Goal: Transaction & Acquisition: Purchase product/service

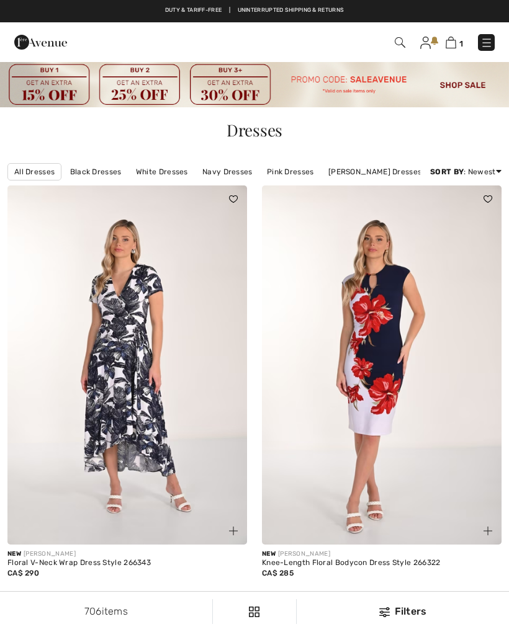
checkbox input "true"
click at [489, 42] on img at bounding box center [486, 43] width 12 height 12
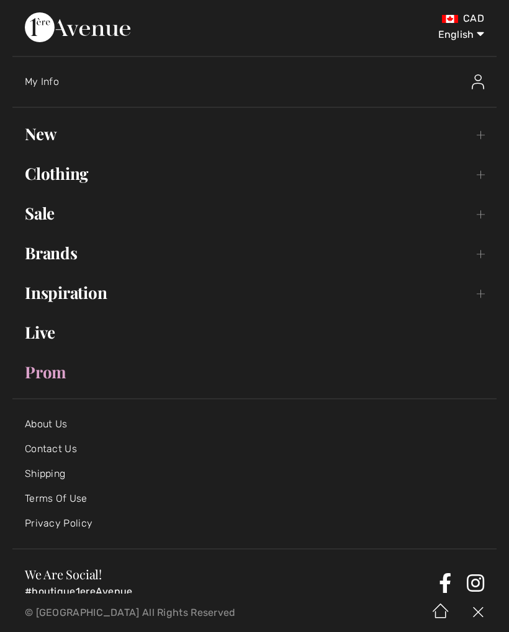
click at [485, 215] on link "Sale Toggle submenu" at bounding box center [254, 213] width 484 height 27
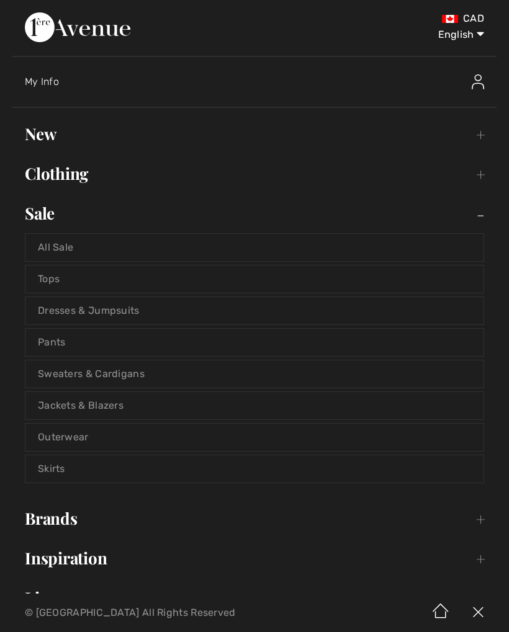
click at [189, 251] on link "All Sale" at bounding box center [254, 247] width 458 height 27
click at [69, 255] on link "All Sale" at bounding box center [254, 247] width 458 height 27
click at [74, 248] on link "All Sale" at bounding box center [254, 247] width 458 height 27
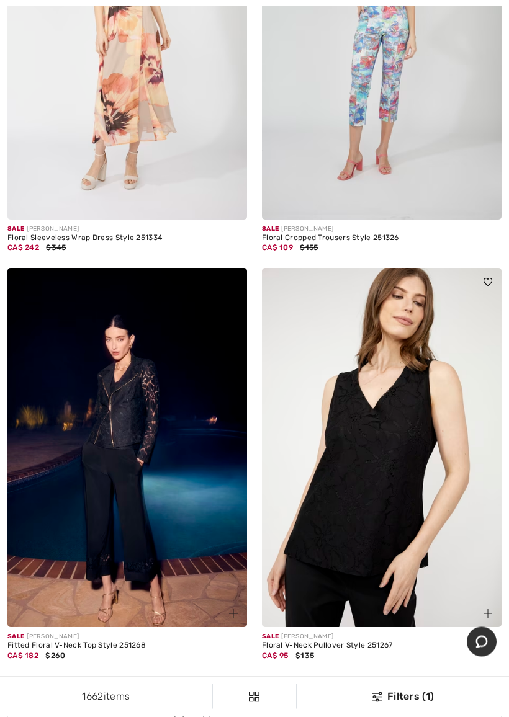
scroll to position [4570, 0]
click at [383, 488] on img at bounding box center [382, 447] width 240 height 359
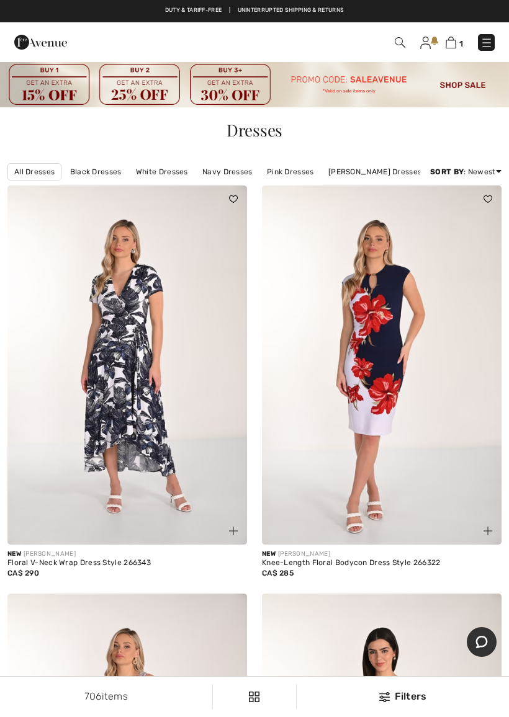
click at [477, 79] on img at bounding box center [254, 84] width 509 height 47
click at [461, 89] on img at bounding box center [254, 84] width 509 height 47
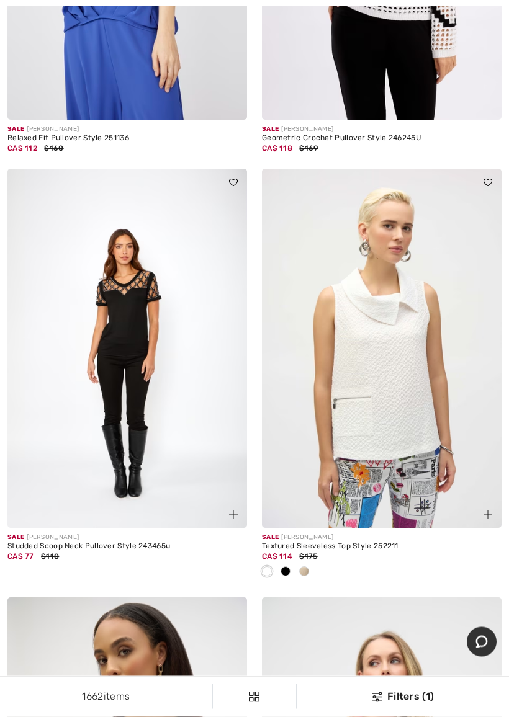
scroll to position [5979, 0]
click at [394, 410] on img at bounding box center [382, 348] width 240 height 359
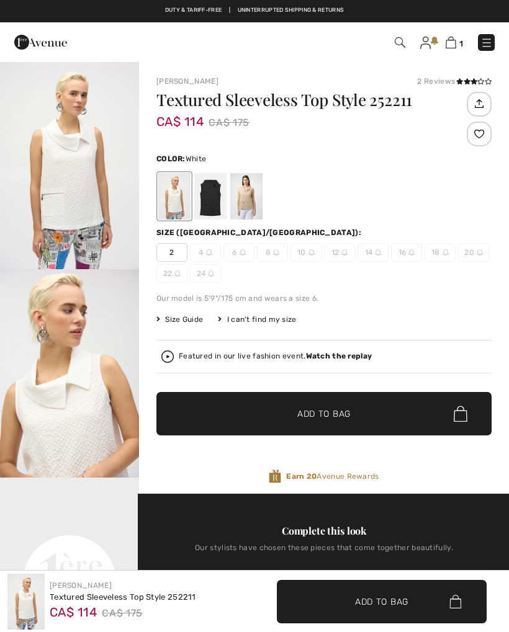
checkbox input "true"
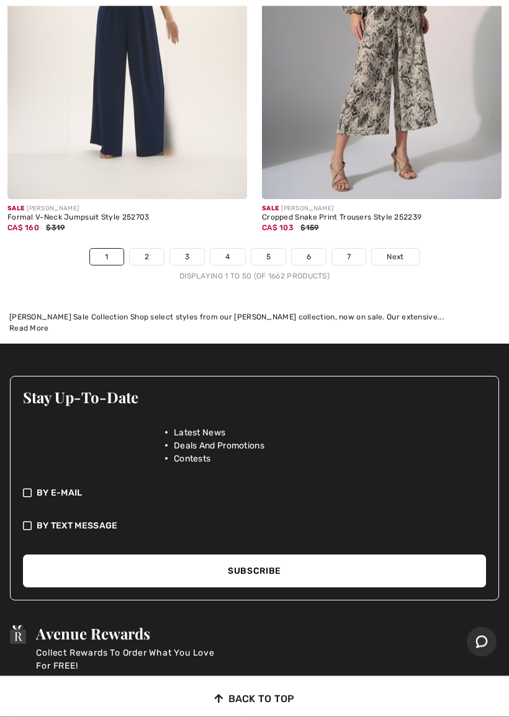
scroll to position [10724, 0]
click at [395, 251] on span "Next" at bounding box center [395, 256] width 17 height 11
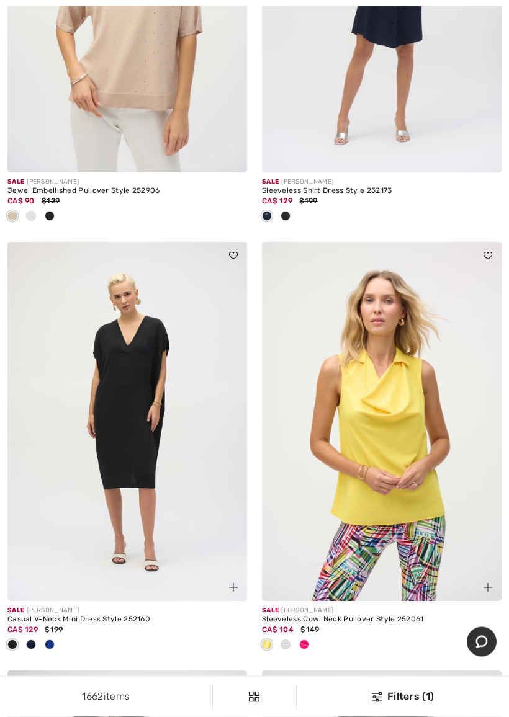
scroll to position [3474, 0]
click at [382, 459] on img at bounding box center [382, 421] width 240 height 359
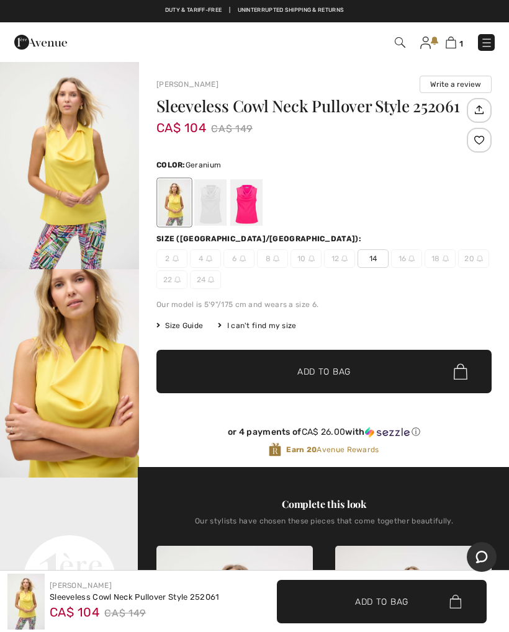
click at [246, 203] on div at bounding box center [246, 202] width 32 height 47
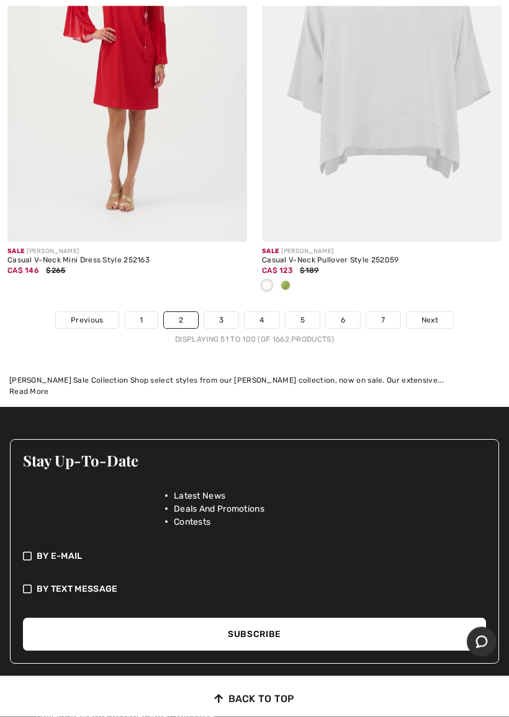
scroll to position [10845, 0]
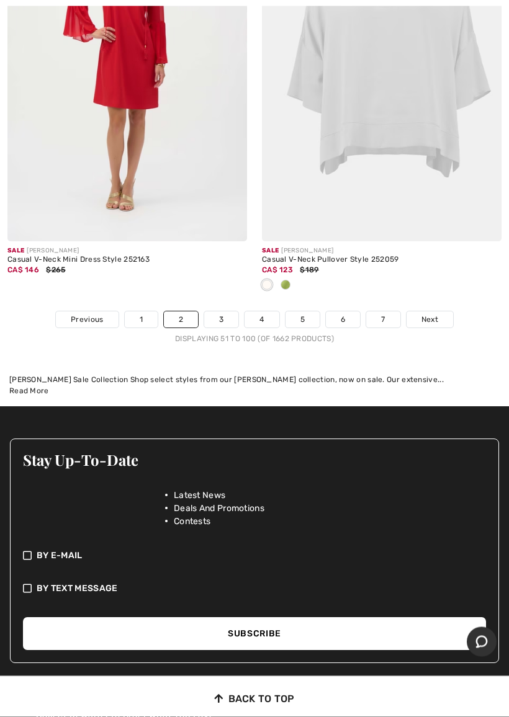
click at [430, 315] on span "Next" at bounding box center [429, 320] width 17 height 11
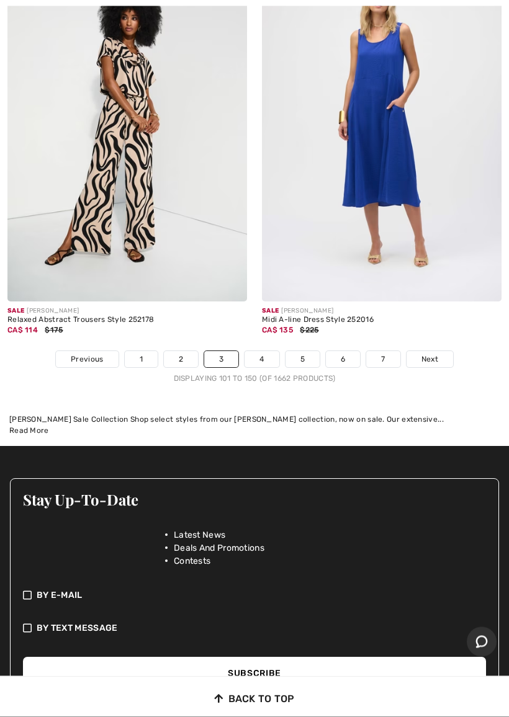
scroll to position [10621, 0]
click at [429, 354] on span "Next" at bounding box center [429, 359] width 17 height 11
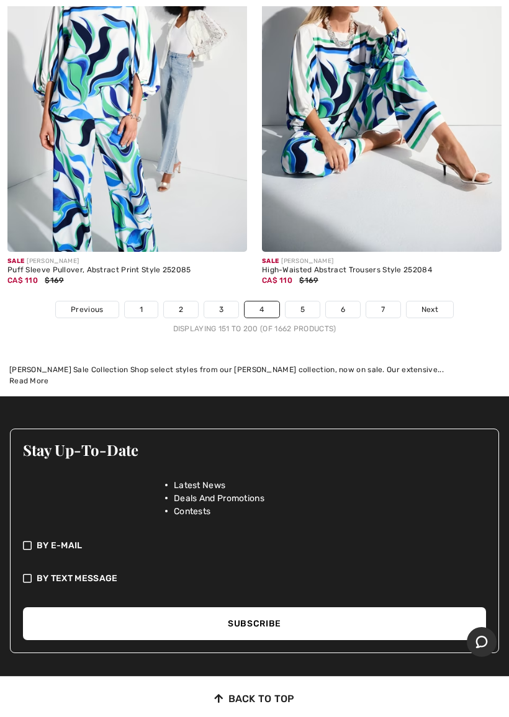
scroll to position [10511, 0]
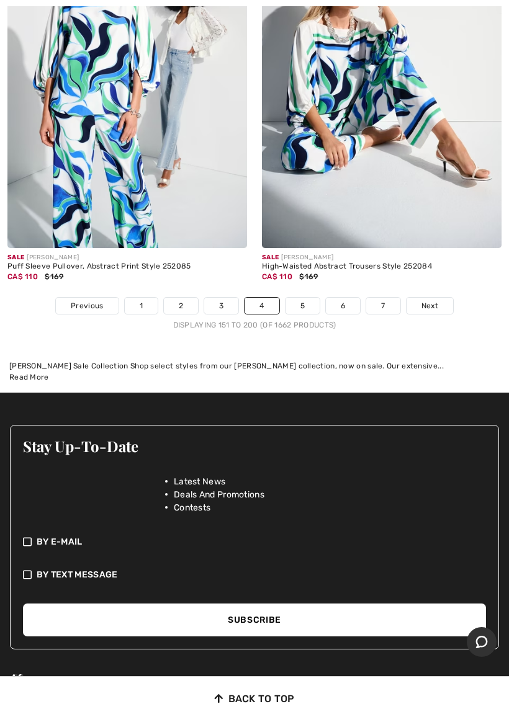
click at [432, 300] on span "Next" at bounding box center [429, 305] width 17 height 11
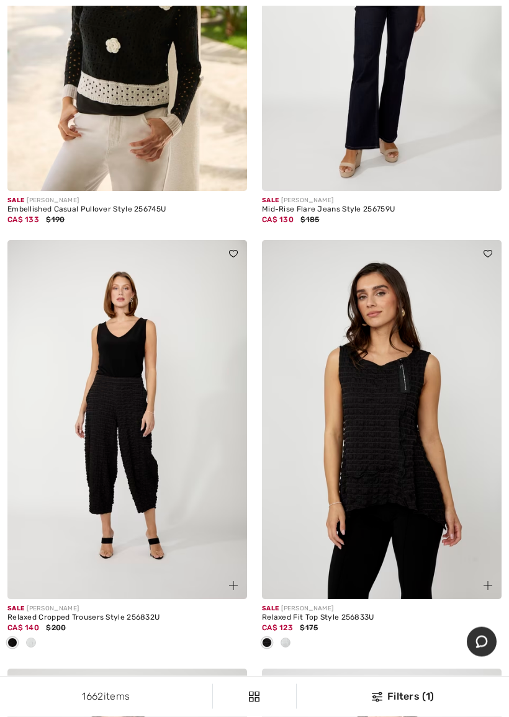
scroll to position [6439, 0]
click at [387, 468] on img at bounding box center [382, 419] width 240 height 359
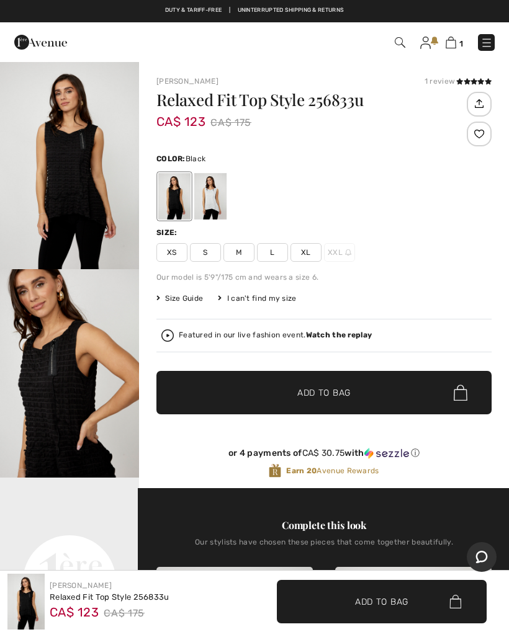
click at [74, 194] on img "1 / 4" at bounding box center [69, 165] width 139 height 208
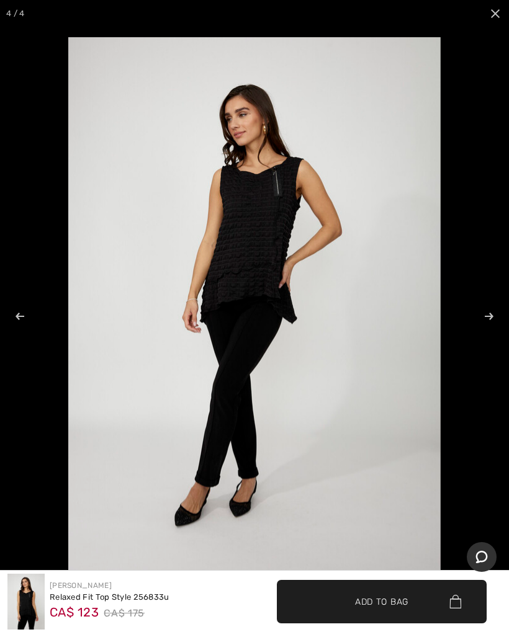
click at [354, 597] on span "✔ Added to Bag" at bounding box center [363, 601] width 76 height 13
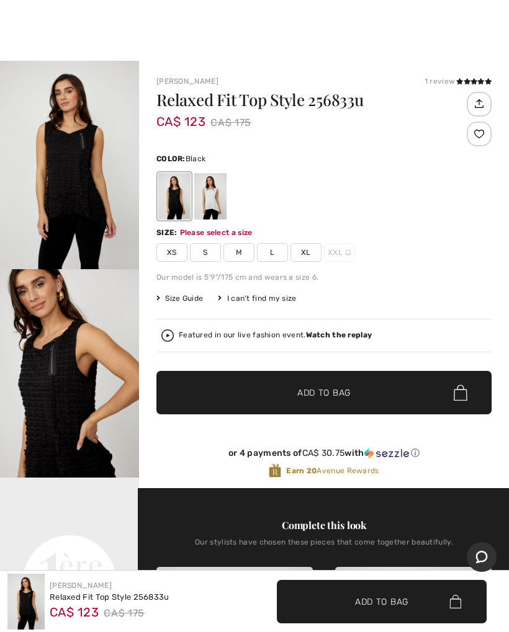
click at [278, 256] on span "L" at bounding box center [272, 252] width 31 height 19
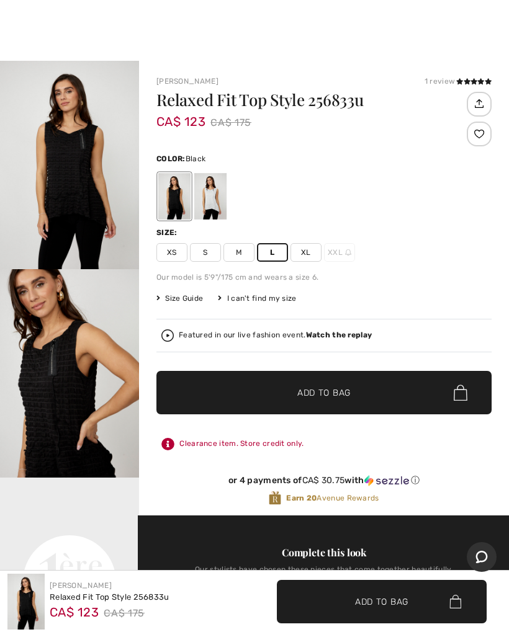
click at [333, 391] on span "Add to Bag" at bounding box center [323, 393] width 53 height 13
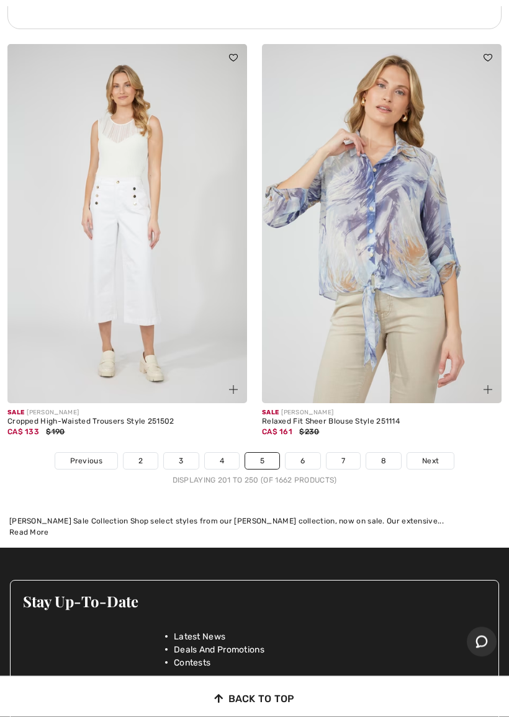
scroll to position [10520, 0]
click at [429, 455] on span "Next" at bounding box center [430, 460] width 17 height 11
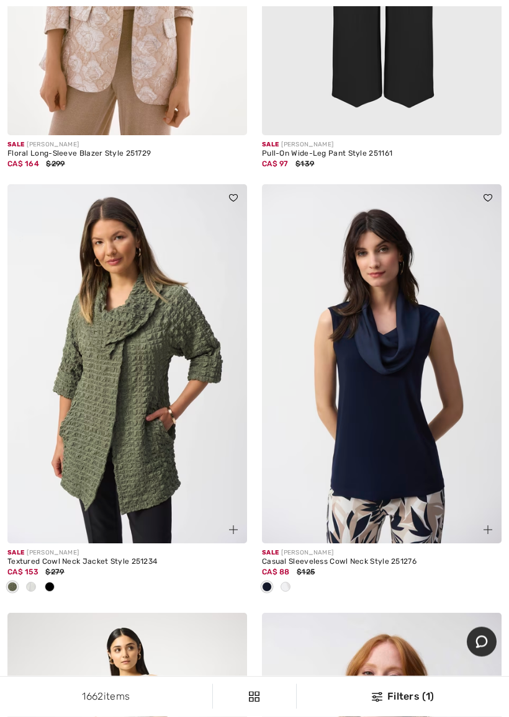
scroll to position [9663, 0]
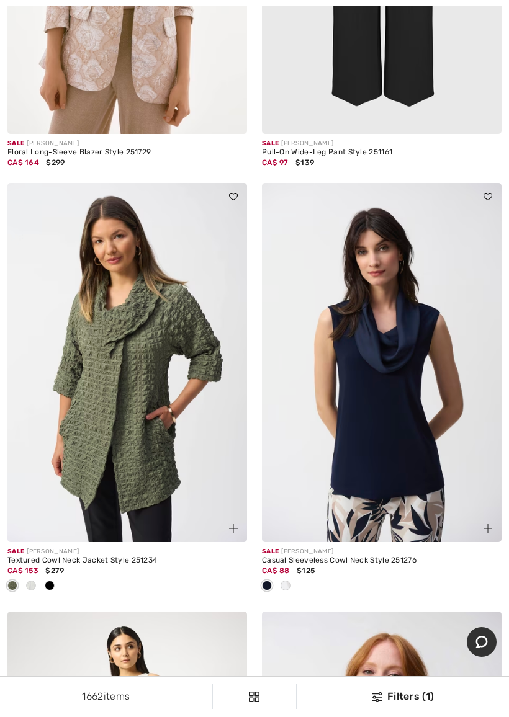
click at [484, 192] on span at bounding box center [487, 196] width 15 height 15
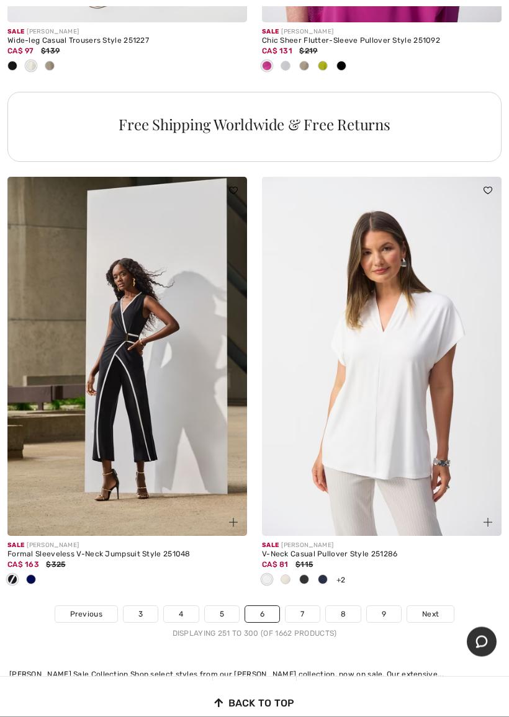
scroll to position [10618, 0]
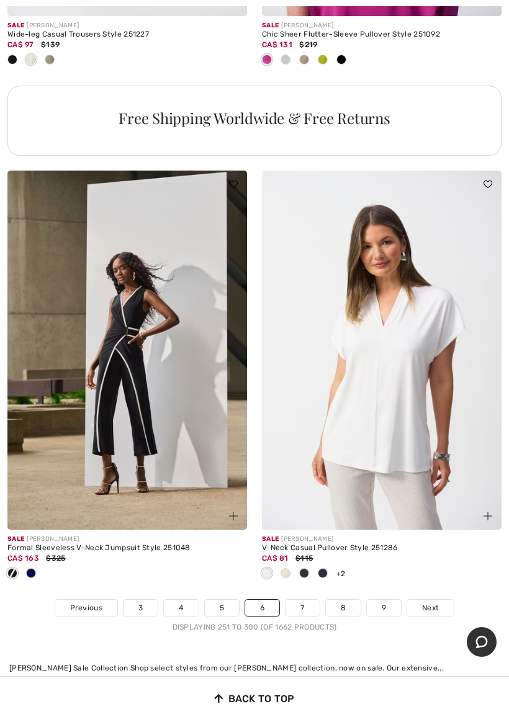
click at [427, 602] on span "Next" at bounding box center [430, 607] width 17 height 11
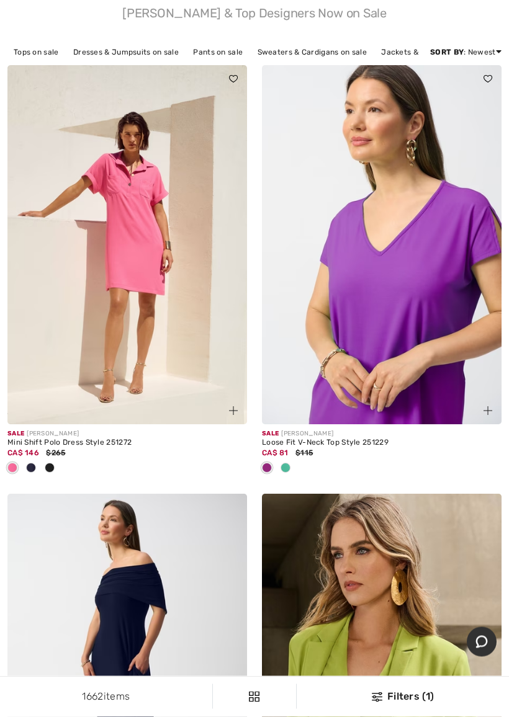
scroll to position [137, 0]
click at [485, 79] on img at bounding box center [487, 78] width 9 height 7
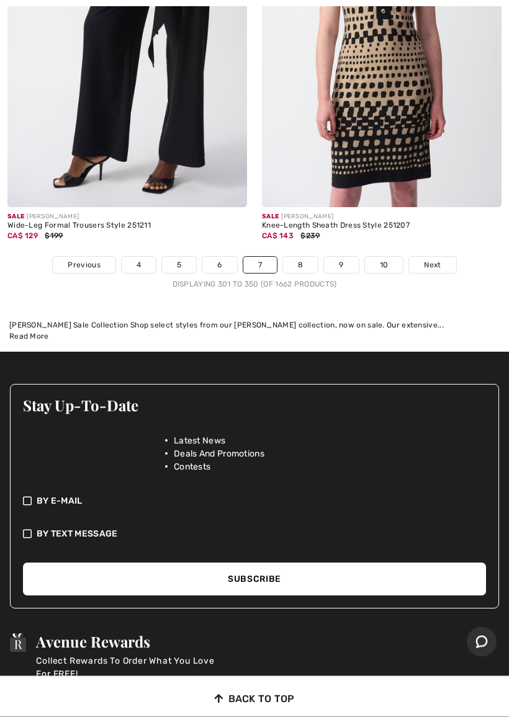
scroll to position [10818, 0]
click at [428, 259] on span "Next" at bounding box center [432, 264] width 17 height 11
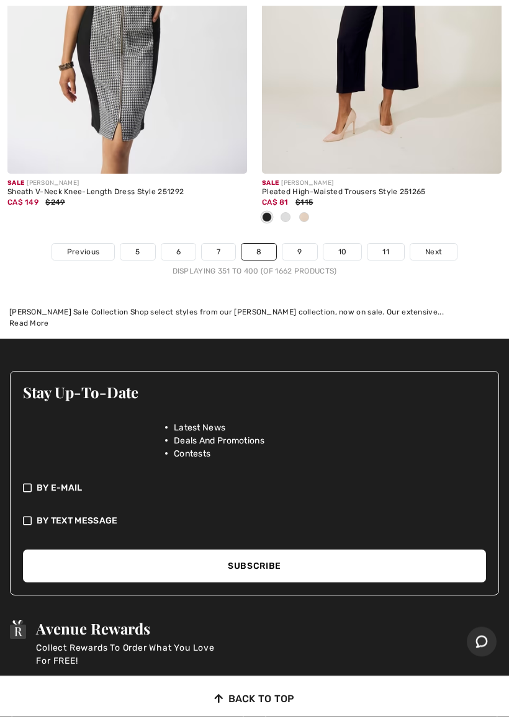
scroll to position [10708, 0]
click at [434, 246] on span "Next" at bounding box center [433, 251] width 17 height 11
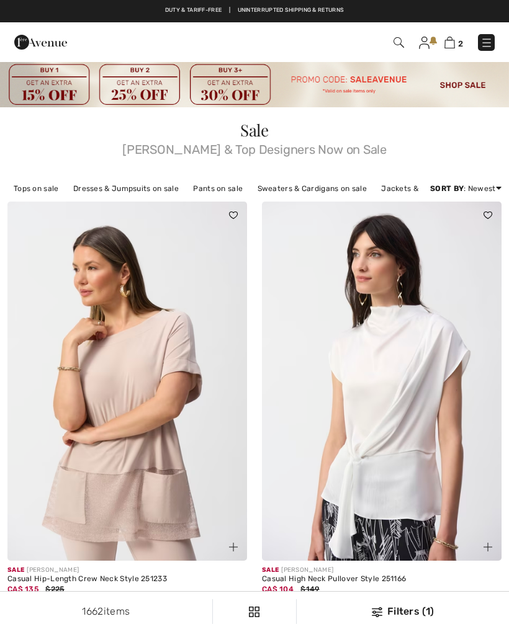
checkbox input "true"
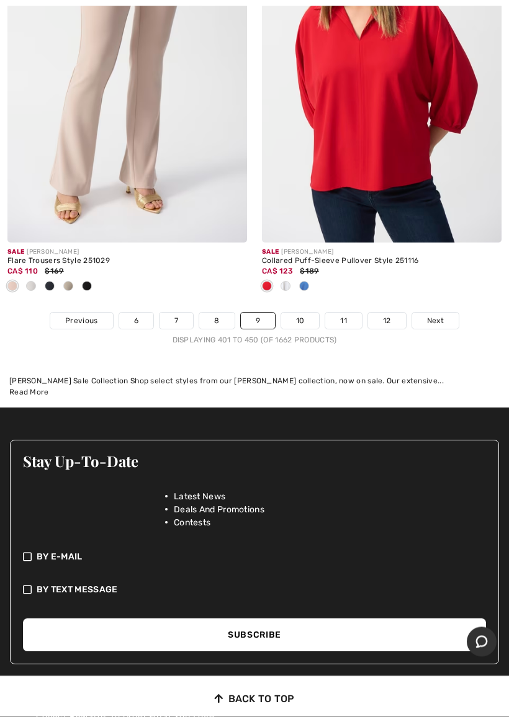
scroll to position [10845, 0]
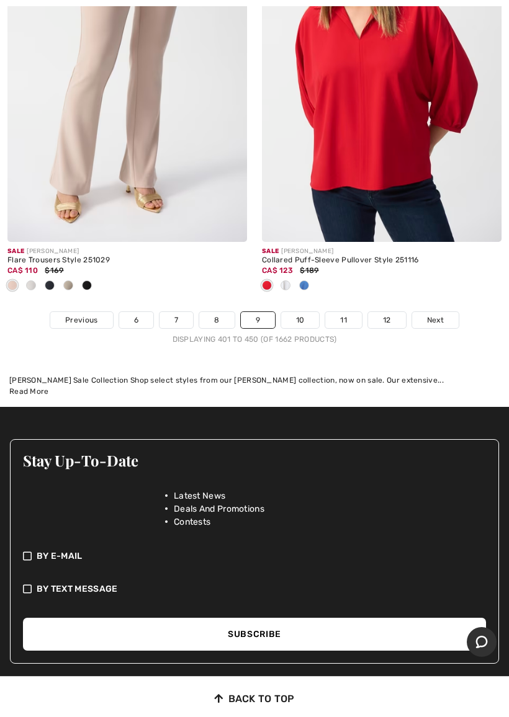
click at [436, 315] on span "Next" at bounding box center [435, 320] width 17 height 11
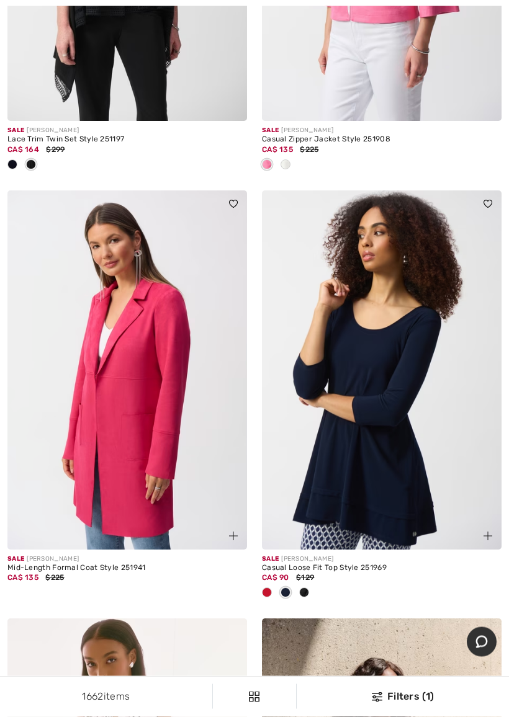
scroll to position [1298, 0]
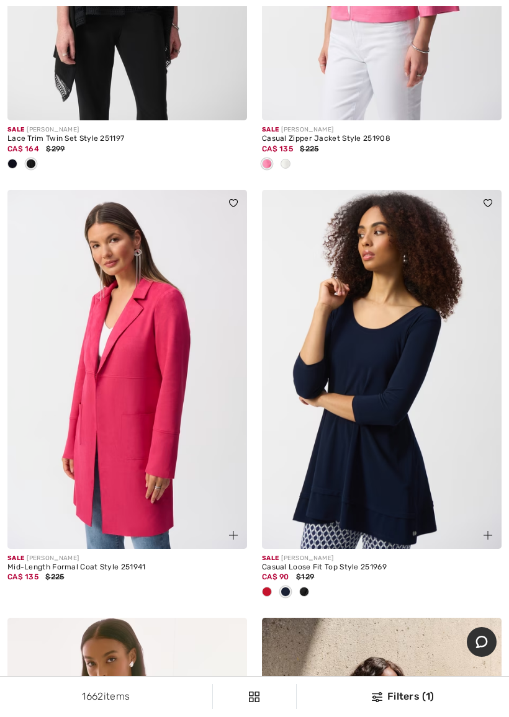
click at [488, 202] on img at bounding box center [487, 202] width 9 height 7
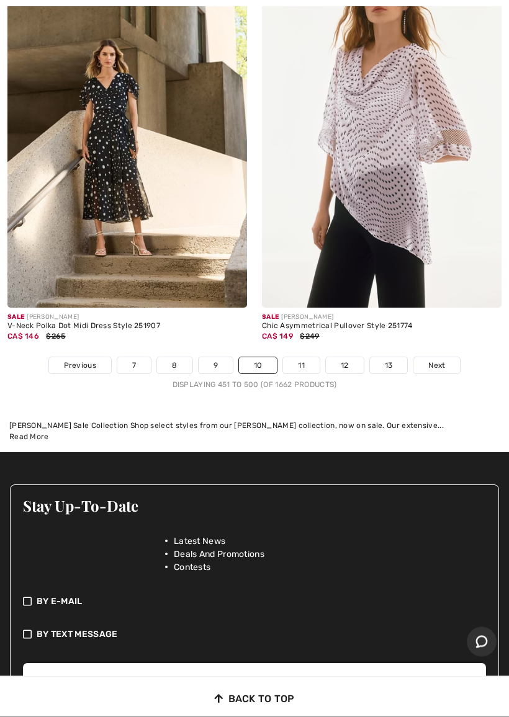
scroll to position [10615, 0]
click at [441, 360] on span "Next" at bounding box center [436, 365] width 17 height 11
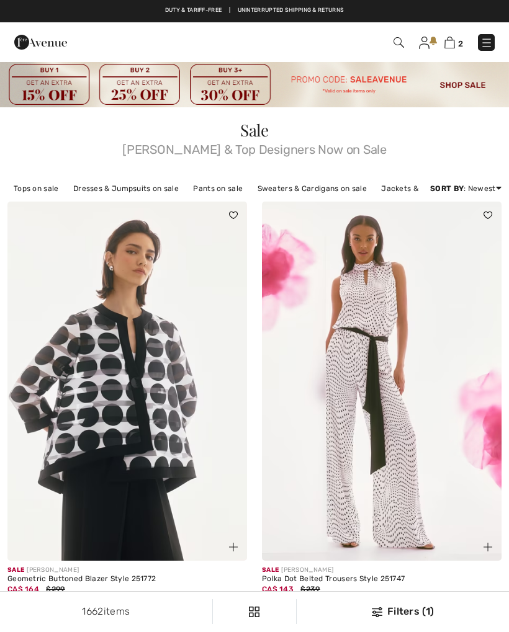
checkbox input "true"
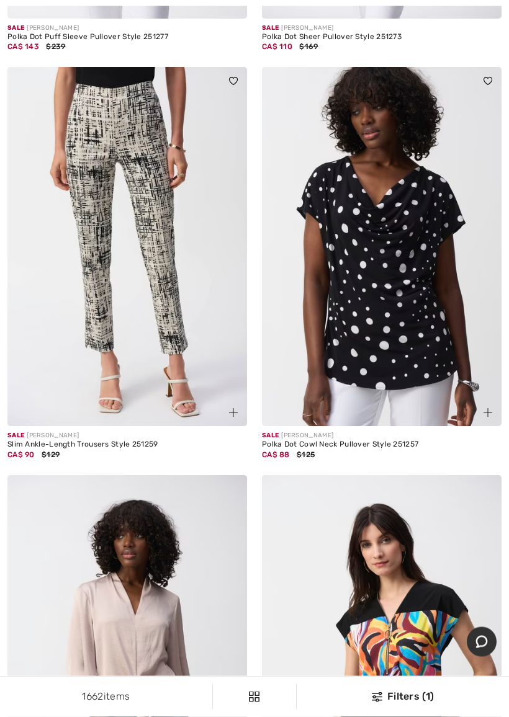
scroll to position [1767, 0]
click at [484, 81] on img at bounding box center [487, 80] width 9 height 7
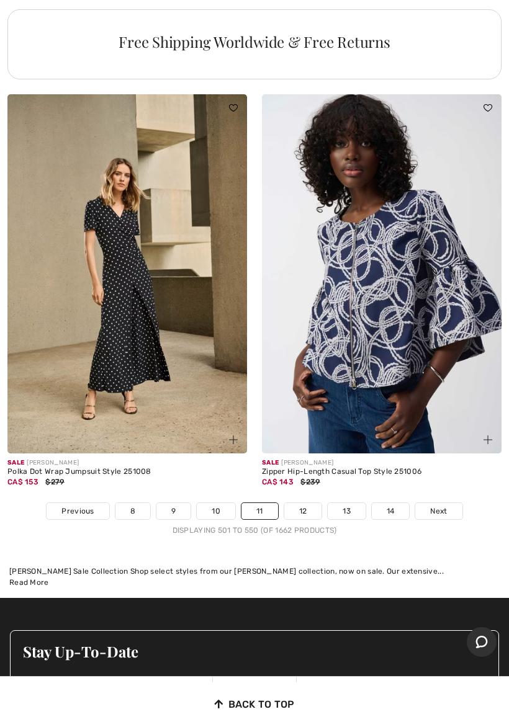
scroll to position [10364, 0]
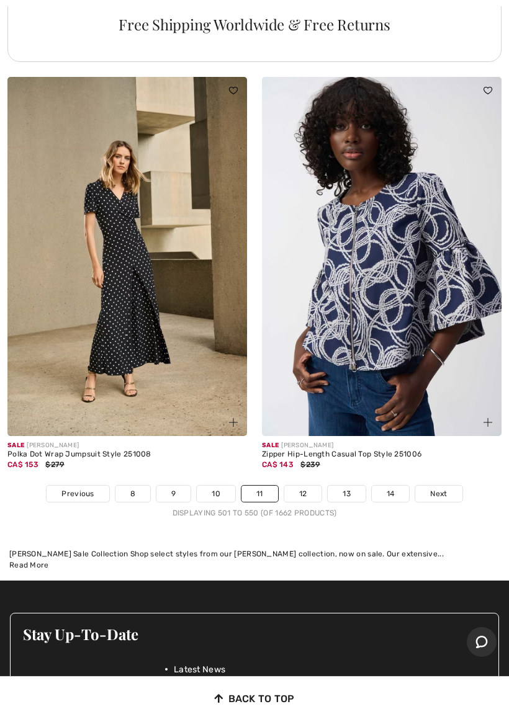
click at [441, 488] on span "Next" at bounding box center [438, 493] width 17 height 11
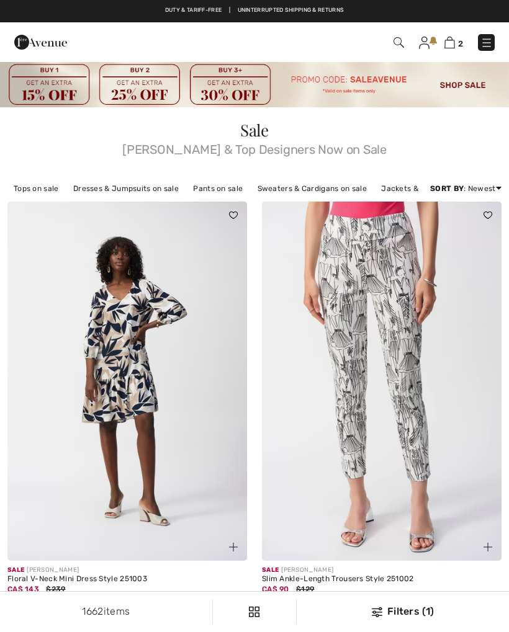
checkbox input "true"
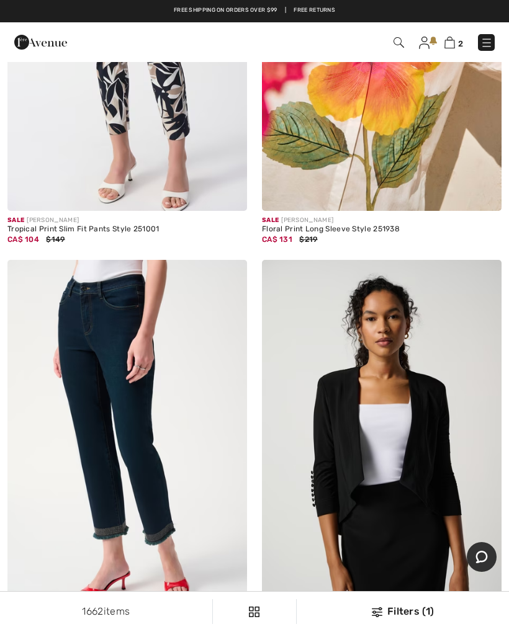
scroll to position [758, 0]
click at [483, 45] on img at bounding box center [486, 43] width 12 height 12
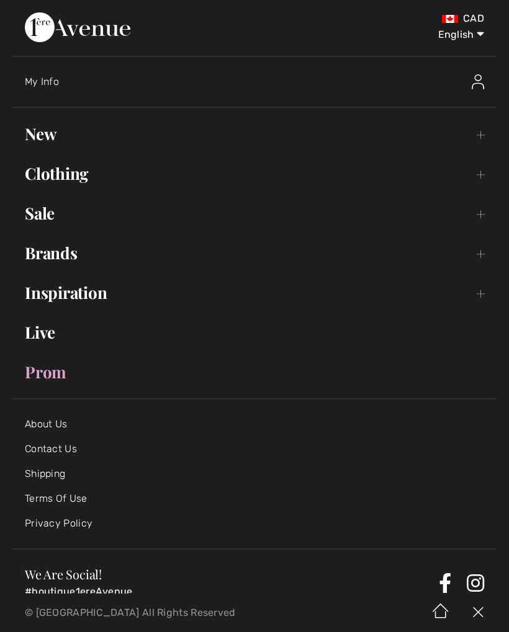
click at [481, 176] on link "Clothing Toggle submenu" at bounding box center [254, 173] width 484 height 27
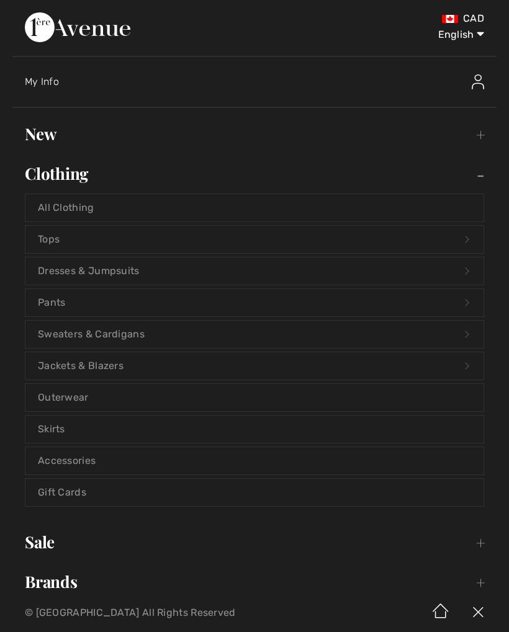
click at [53, 238] on link "Tops Open submenu" at bounding box center [254, 239] width 458 height 27
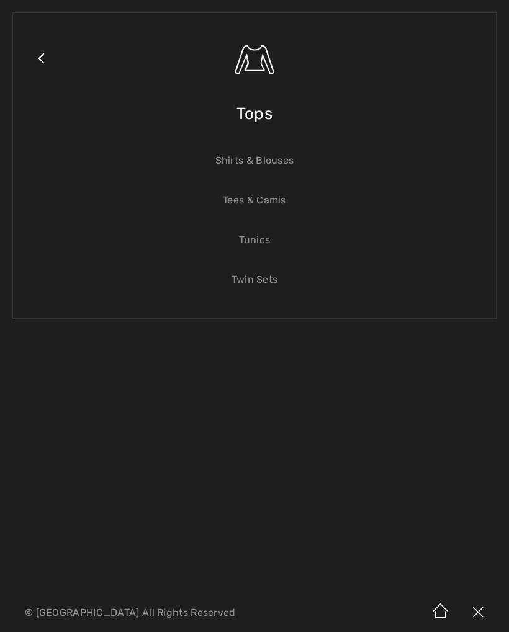
click at [266, 162] on link "Shirts & Blouses" at bounding box center [254, 160] width 458 height 27
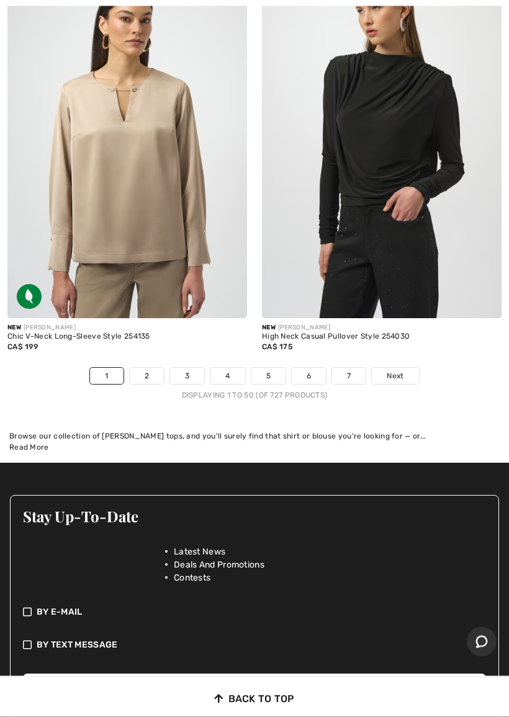
scroll to position [10589, 0]
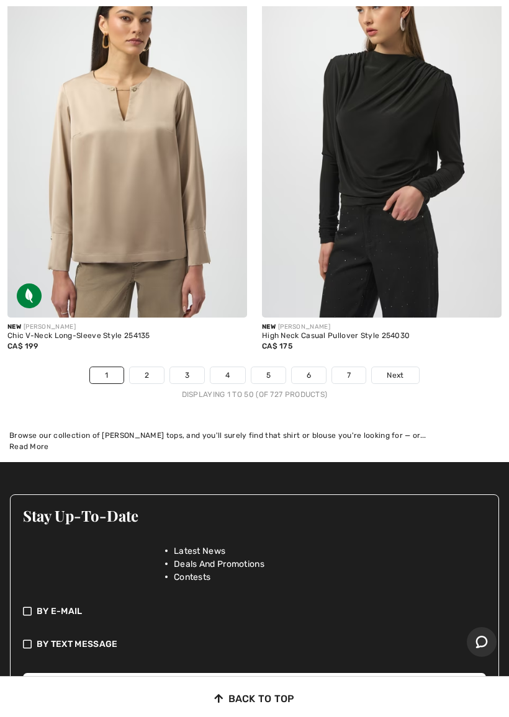
click at [393, 370] on span "Next" at bounding box center [395, 375] width 17 height 11
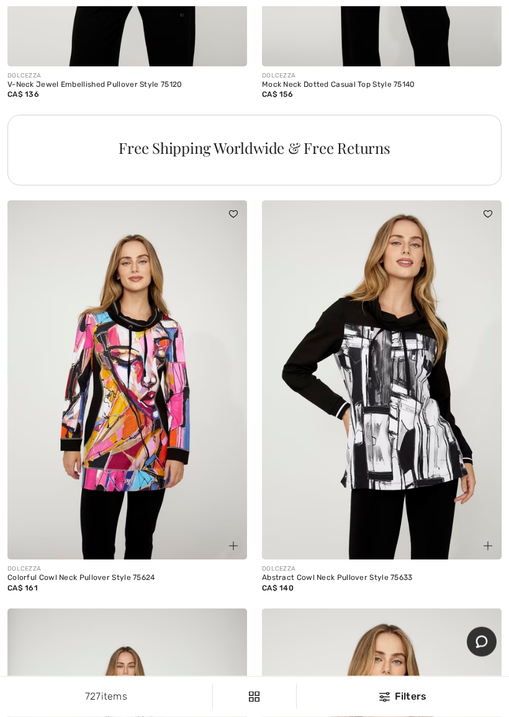
scroll to position [7690, 0]
click at [399, 410] on img at bounding box center [382, 379] width 240 height 359
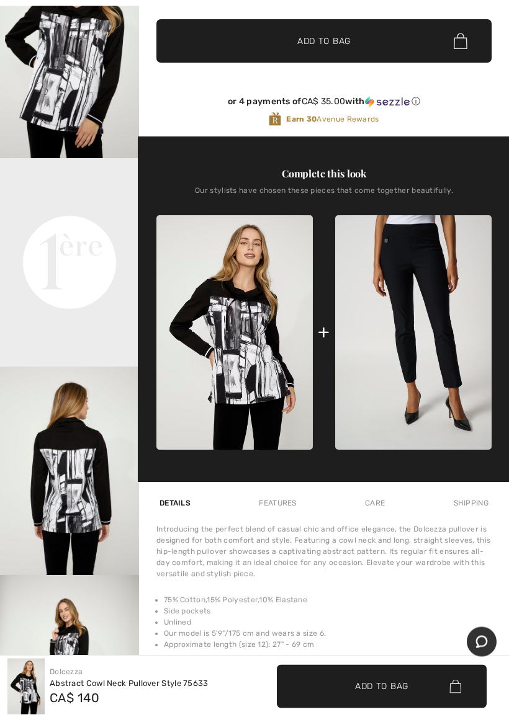
scroll to position [321, 0]
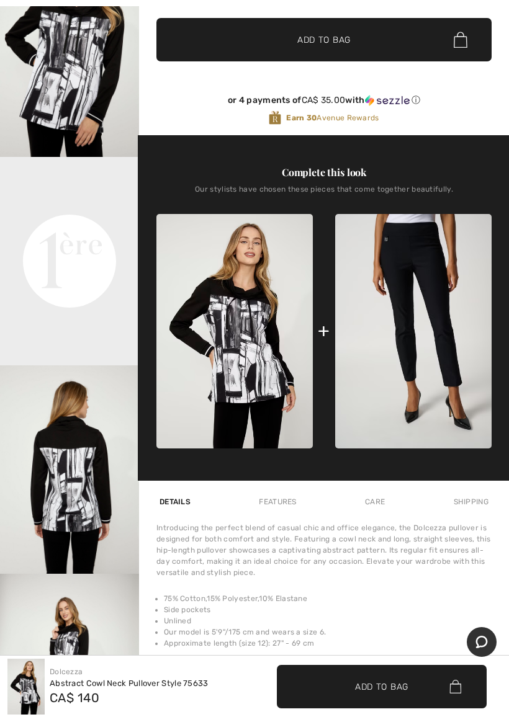
click at [63, 226] on video "Your browser does not support the video tag." at bounding box center [69, 191] width 139 height 69
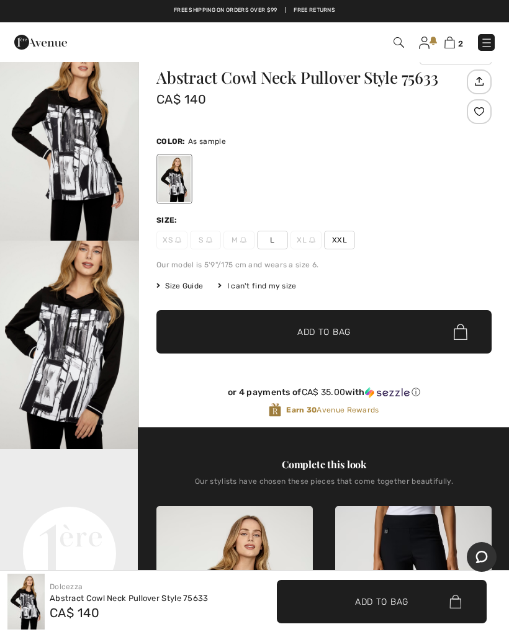
scroll to position [19, 0]
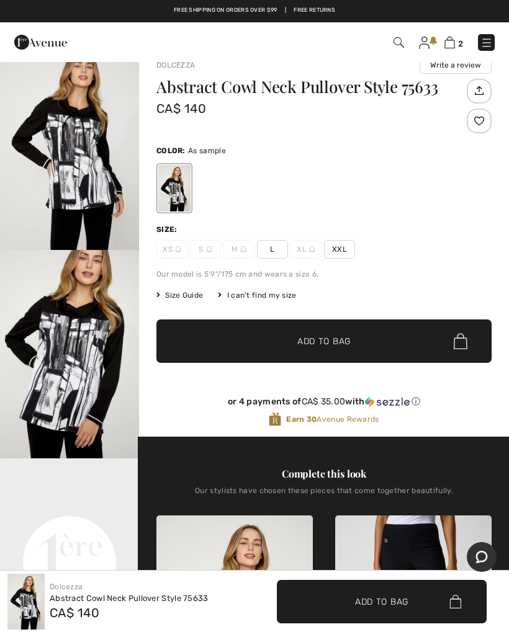
click at [324, 340] on span "Add to Bag" at bounding box center [323, 341] width 53 height 13
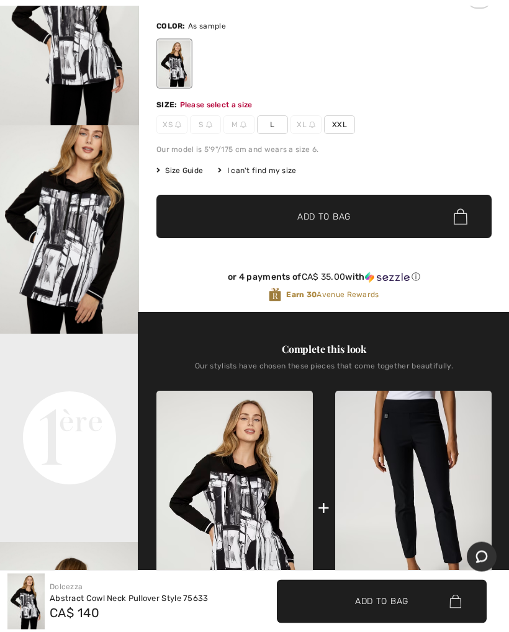
scroll to position [154, 0]
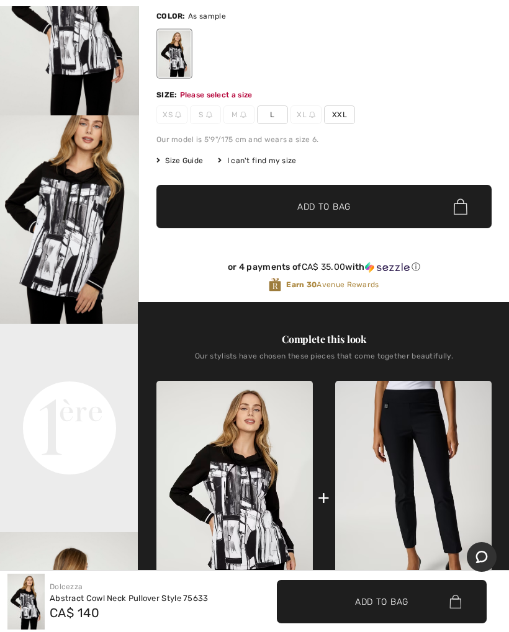
click at [271, 113] on span "L" at bounding box center [272, 114] width 31 height 19
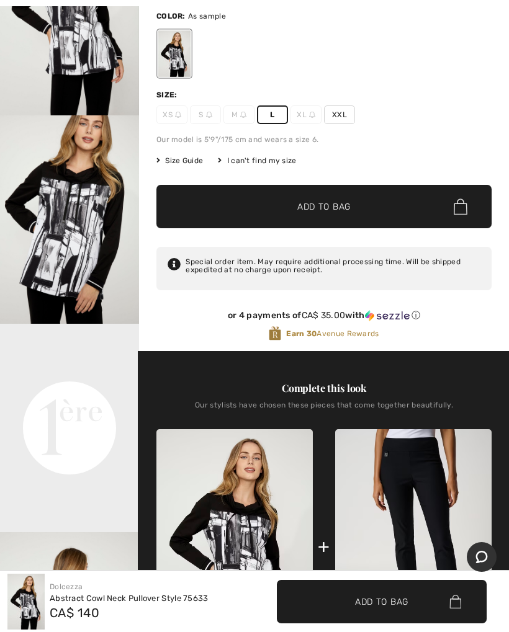
click at [333, 205] on span "Add to Bag" at bounding box center [323, 206] width 53 height 13
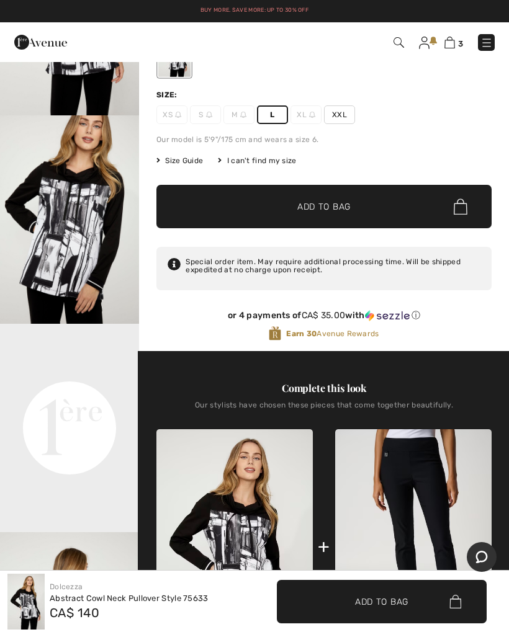
click at [455, 38] on link "3" at bounding box center [453, 42] width 19 height 15
click at [453, 46] on img at bounding box center [449, 43] width 11 height 12
click at [454, 44] on img at bounding box center [449, 43] width 11 height 12
click at [454, 47] on img at bounding box center [449, 43] width 11 height 12
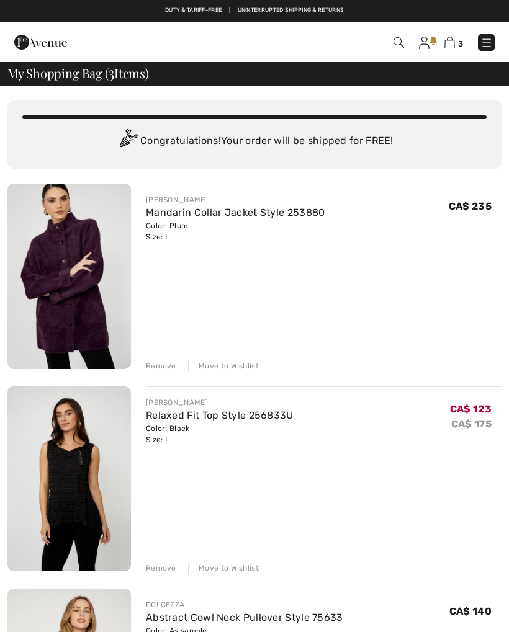
click at [164, 369] on div "Remove" at bounding box center [161, 366] width 30 height 11
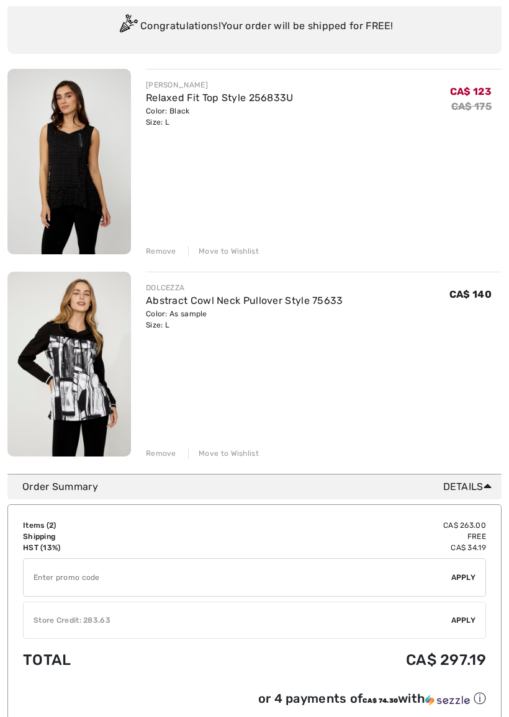
scroll to position [161, 0]
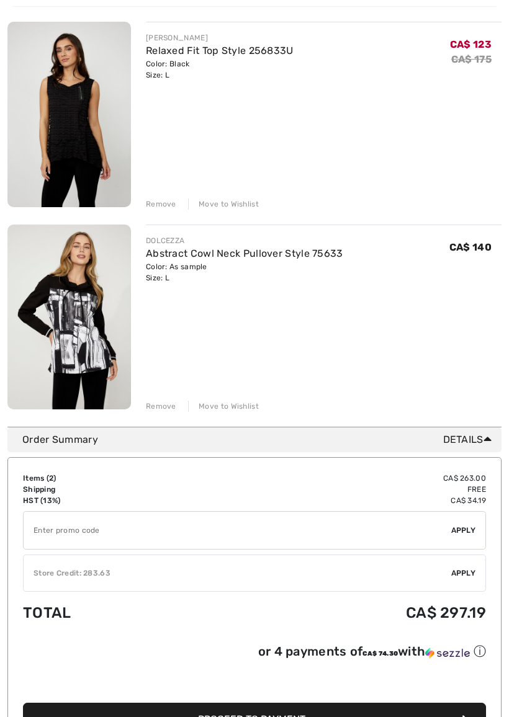
click at [467, 575] on span "Apply" at bounding box center [463, 573] width 25 height 11
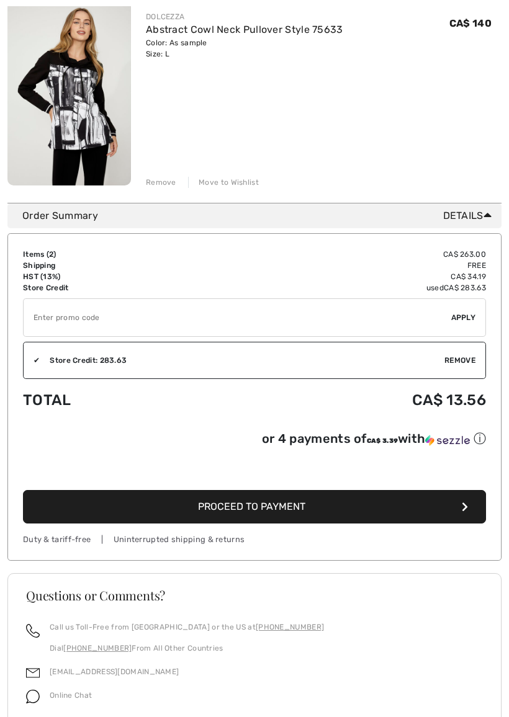
scroll to position [404, 0]
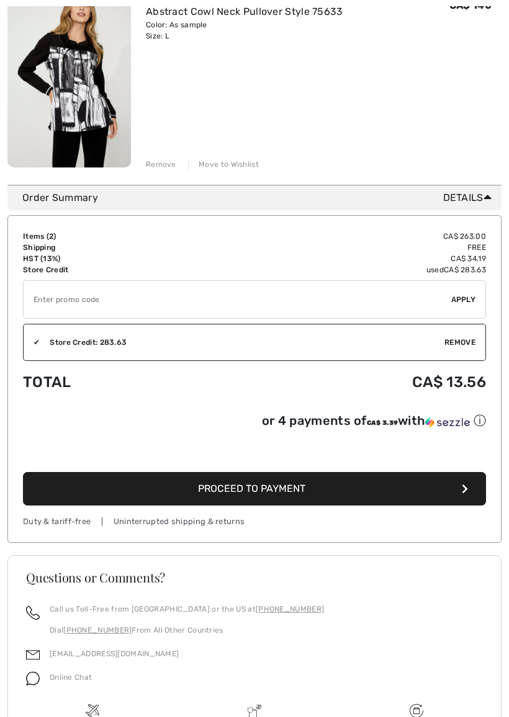
click at [256, 492] on span "Proceed to Payment" at bounding box center [251, 489] width 107 height 12
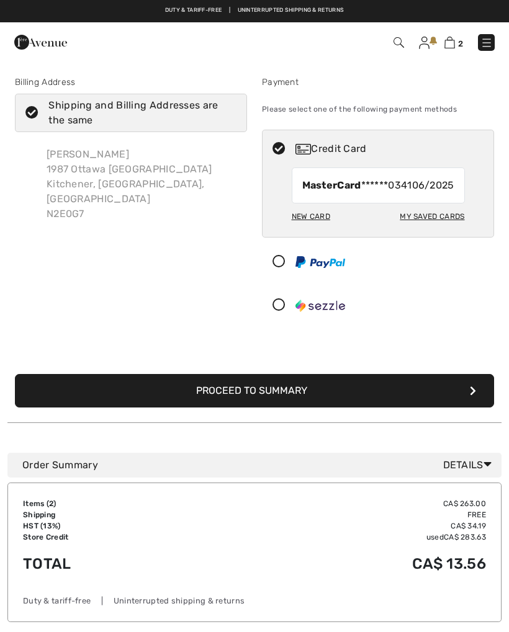
click at [428, 227] on div "My Saved Cards" at bounding box center [432, 216] width 65 height 21
radio input "true"
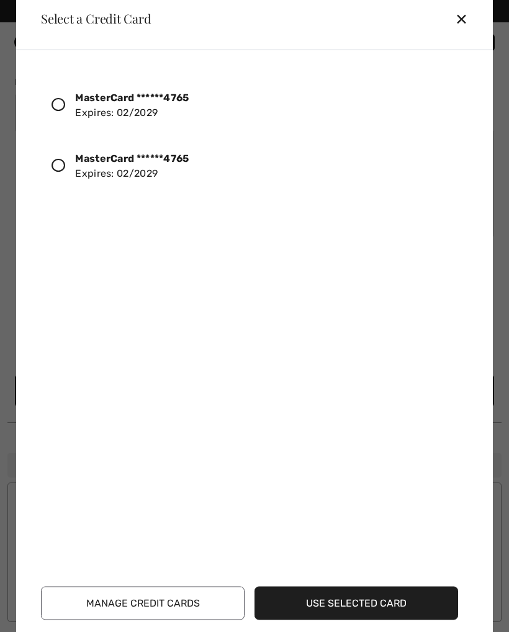
click at [57, 105] on icon at bounding box center [59, 104] width 14 height 14
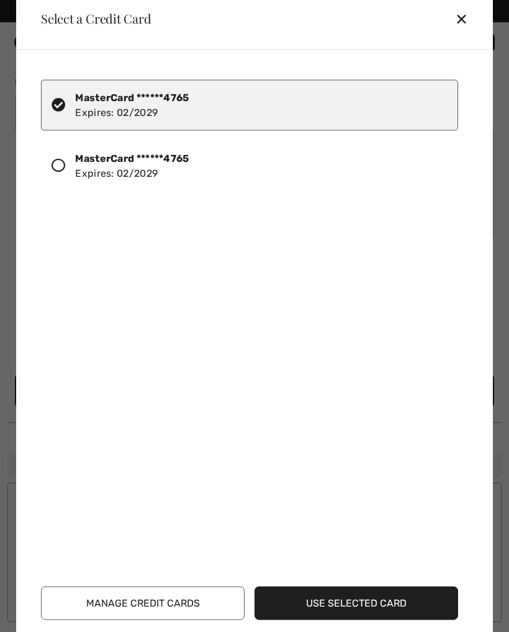
click at [356, 606] on button "Use Selected Card" at bounding box center [356, 603] width 204 height 34
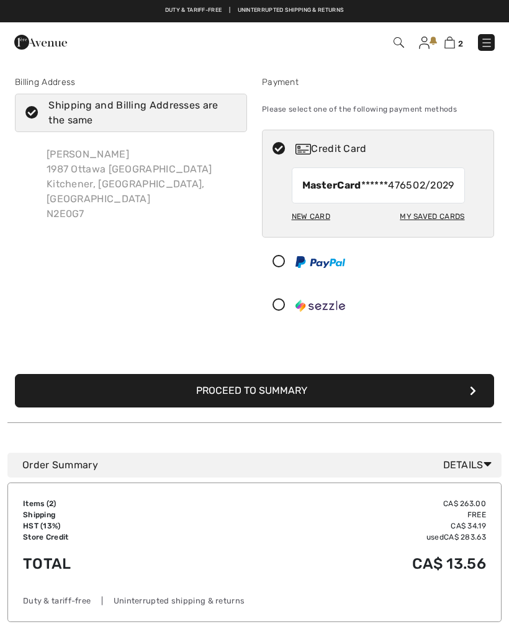
click at [313, 396] on button "Proceed to Summary" at bounding box center [254, 391] width 479 height 34
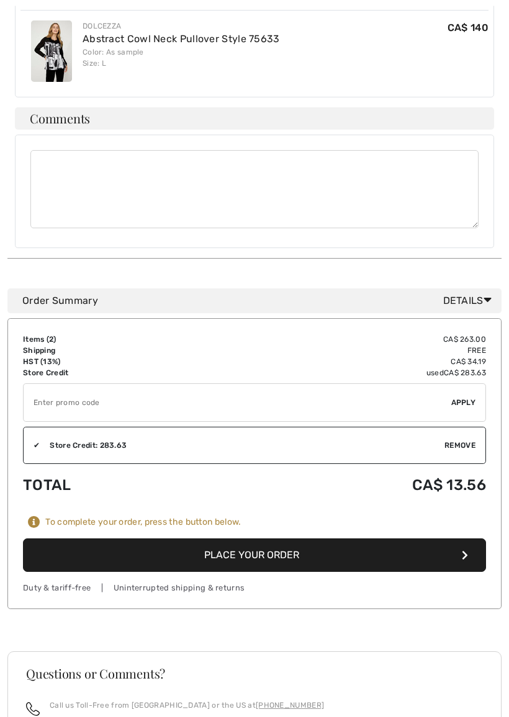
scroll to position [693, 0]
click at [261, 539] on button "Place Your Order" at bounding box center [254, 556] width 463 height 34
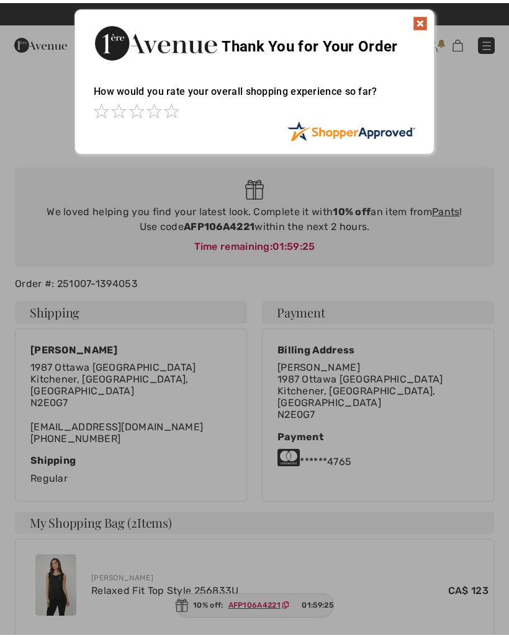
scroll to position [1, 0]
